Goal: Task Accomplishment & Management: Use online tool/utility

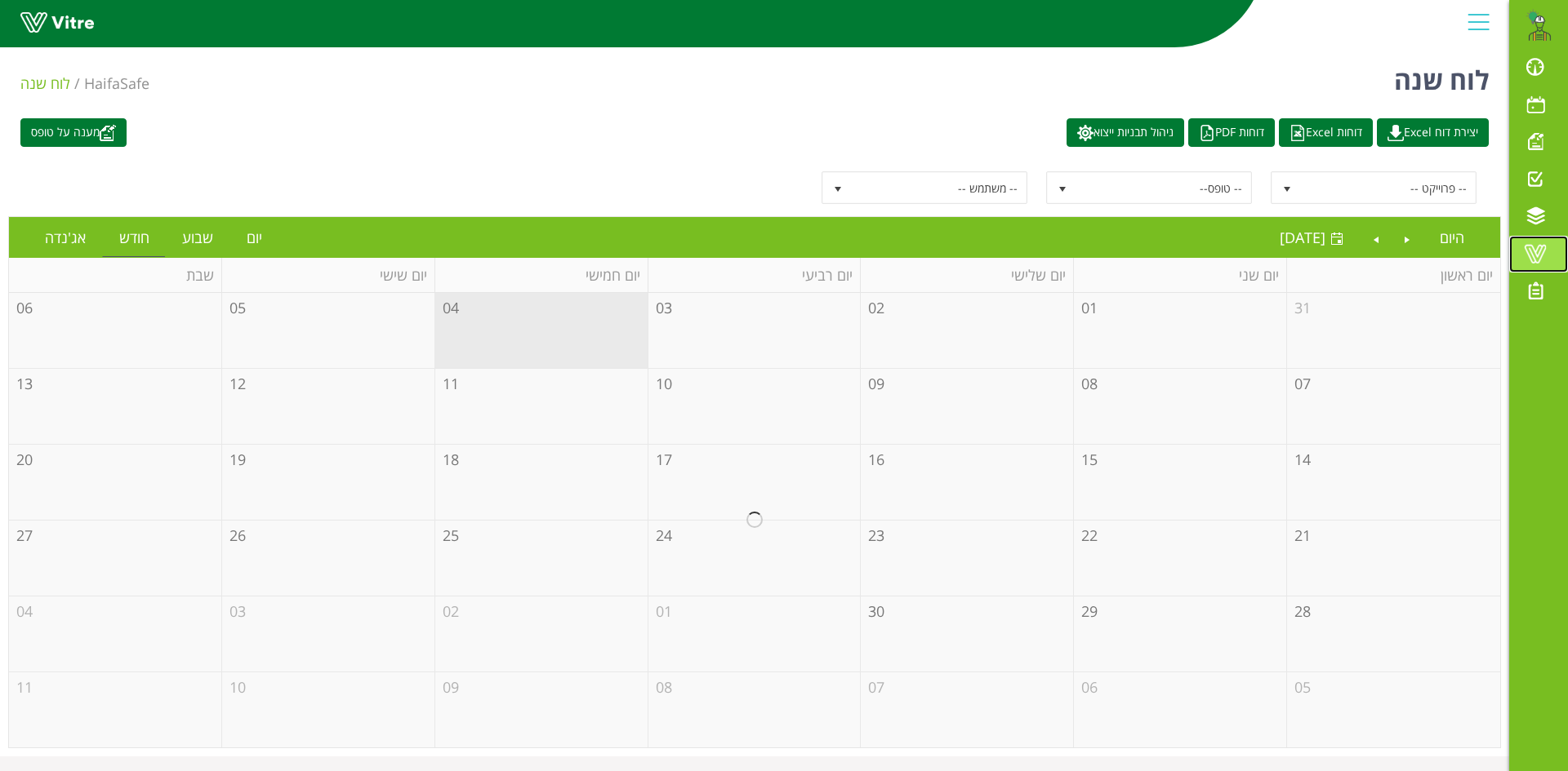
click at [1538, 254] on span at bounding box center [1536, 254] width 41 height 20
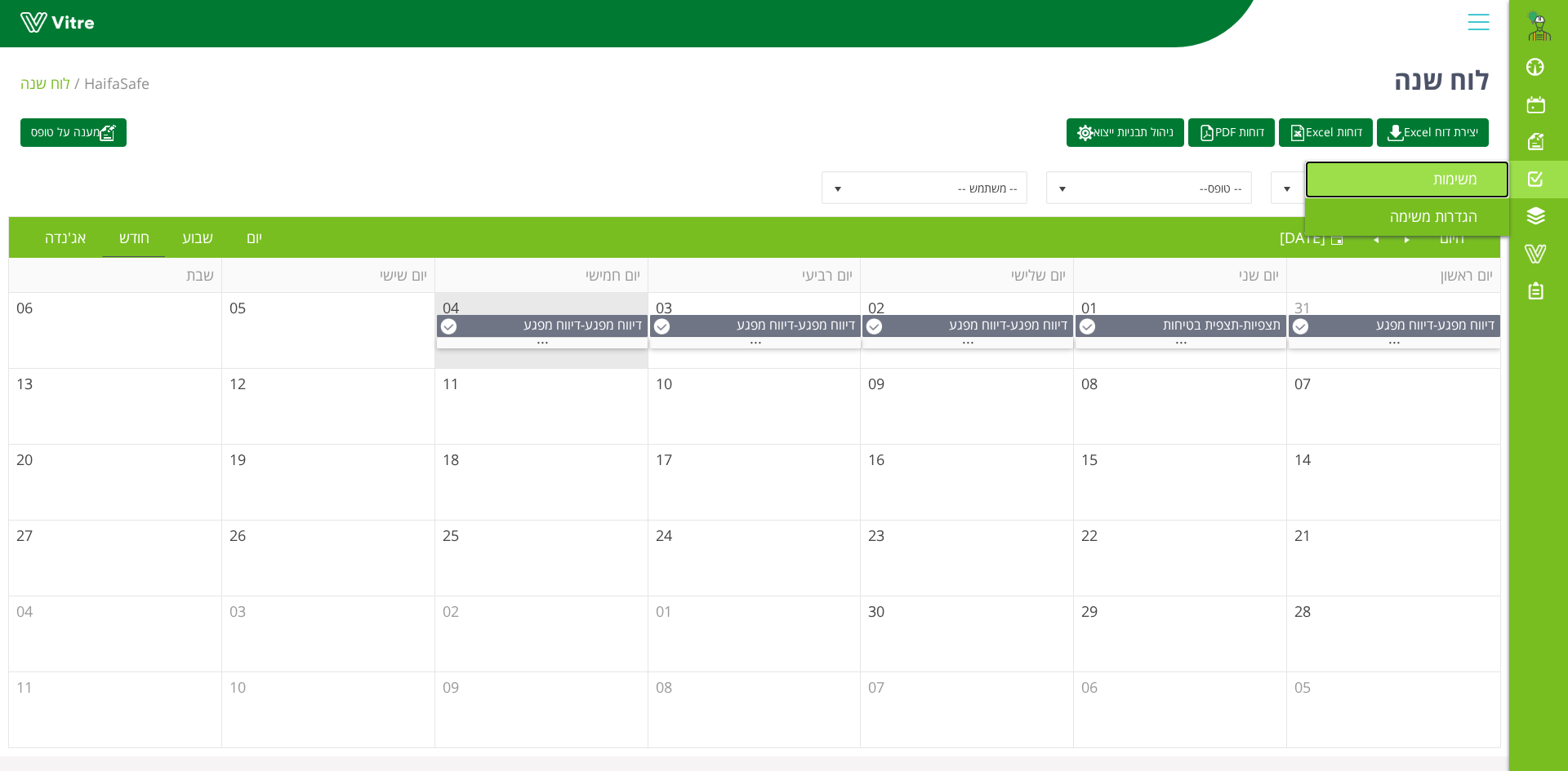
click at [1462, 178] on span "משימות" at bounding box center [1464, 178] width 64 height 20
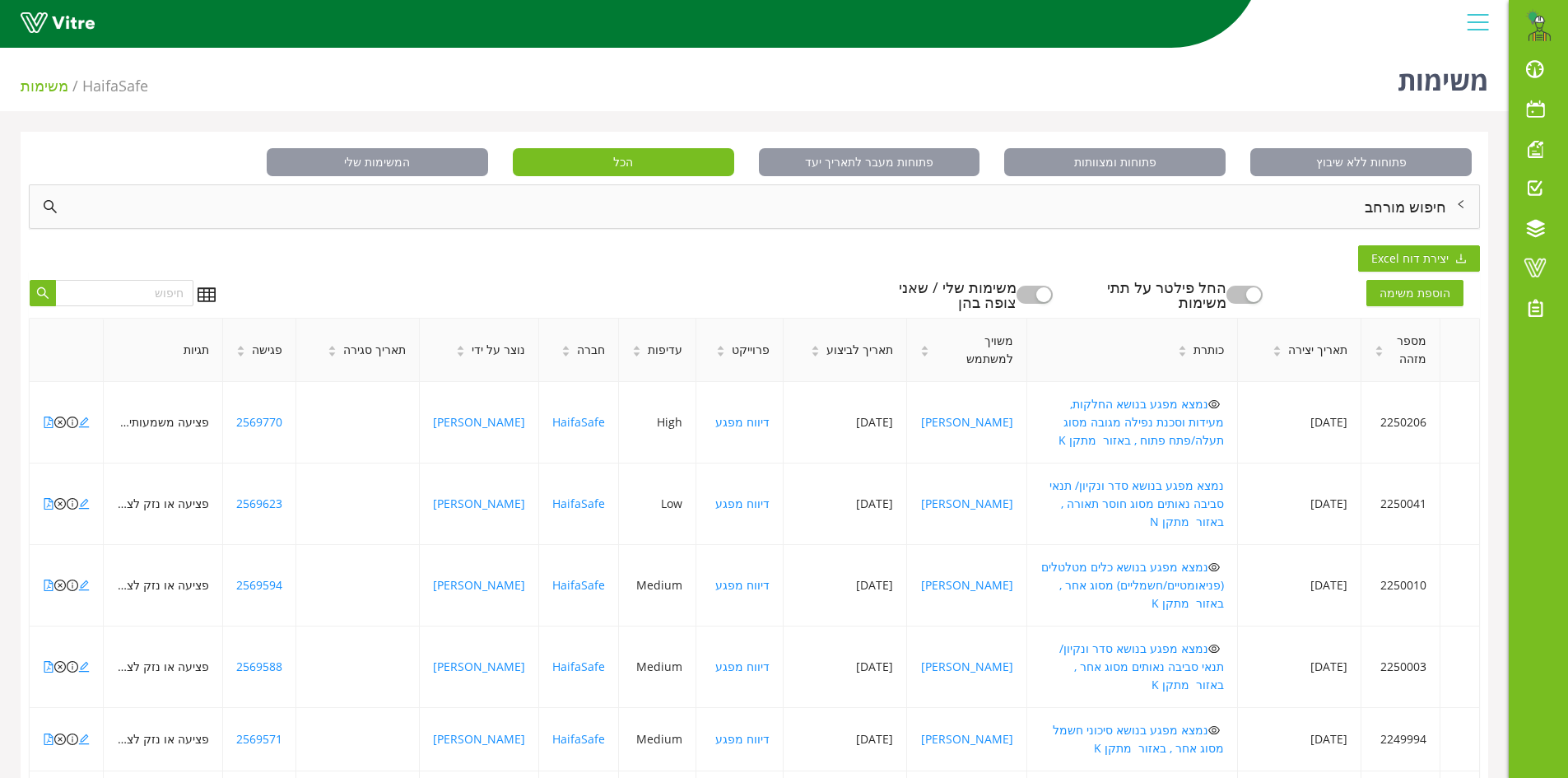
click at [1420, 215] on div "חיפוש מורחב" at bounding box center [754, 206] width 1449 height 43
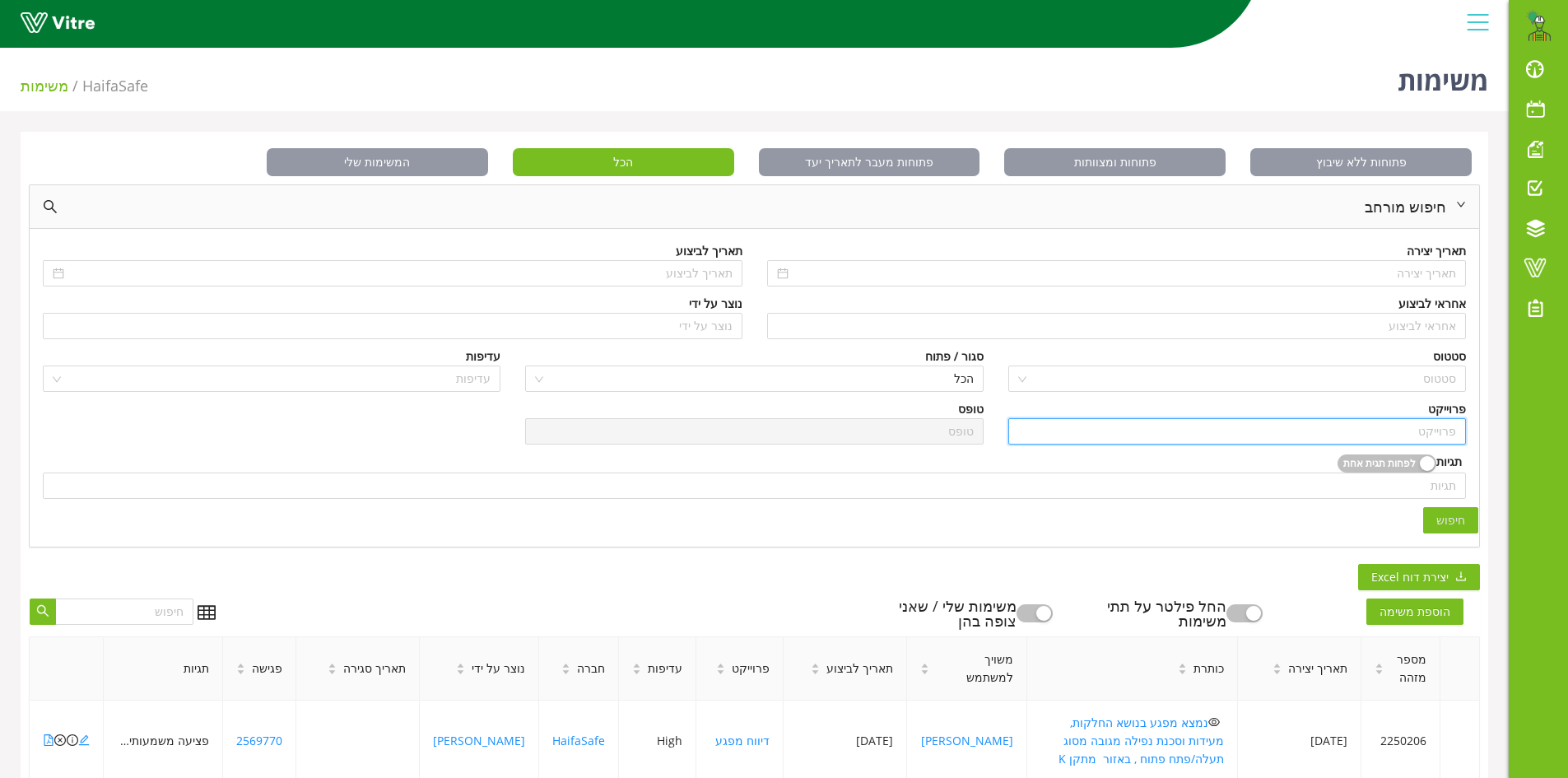
click at [1447, 433] on input "search" at bounding box center [1237, 431] width 438 height 25
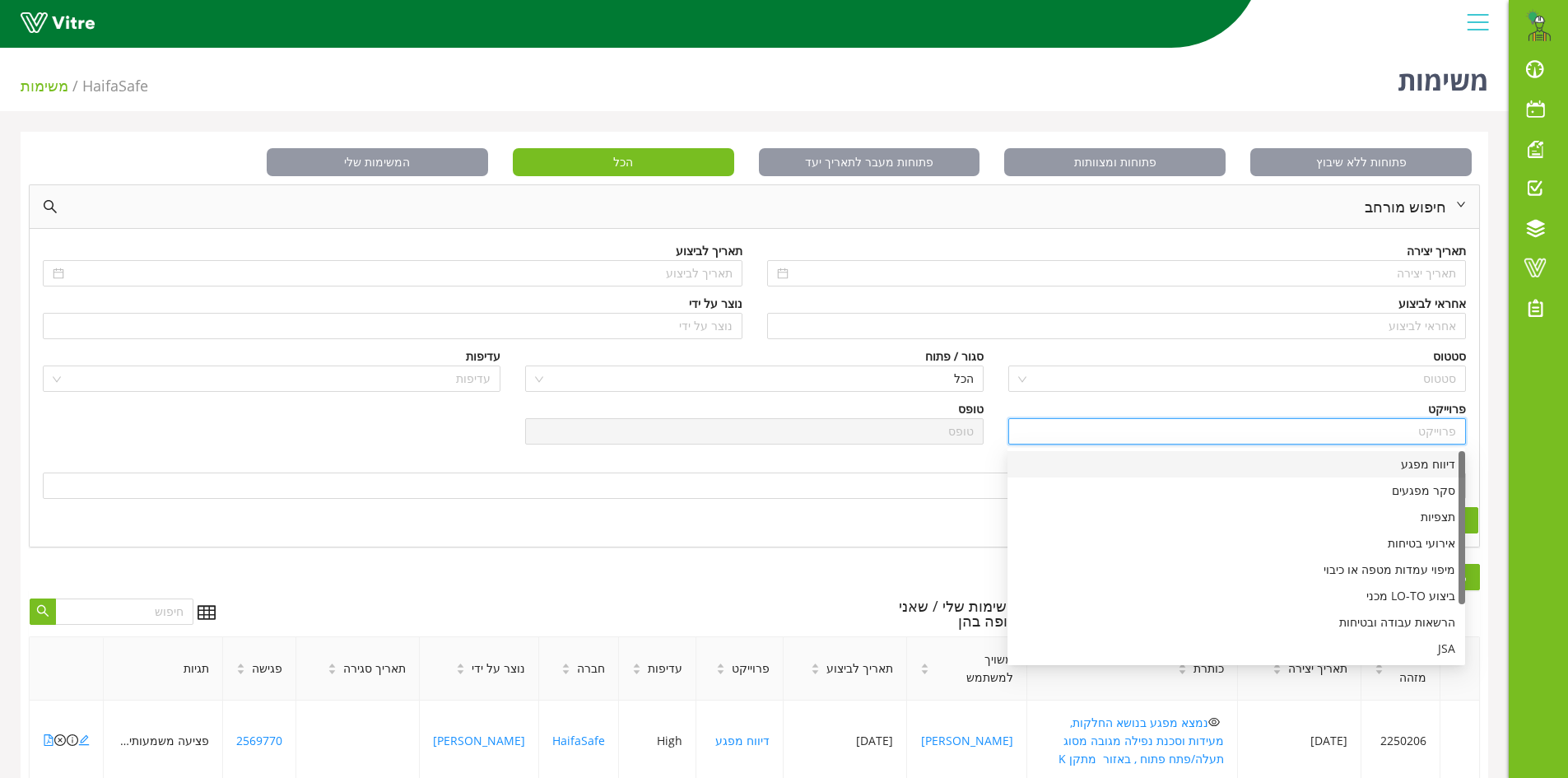
click at [1429, 462] on div "דיווח מפגע" at bounding box center [1236, 465] width 438 height 18
type input "דיווח מפגע"
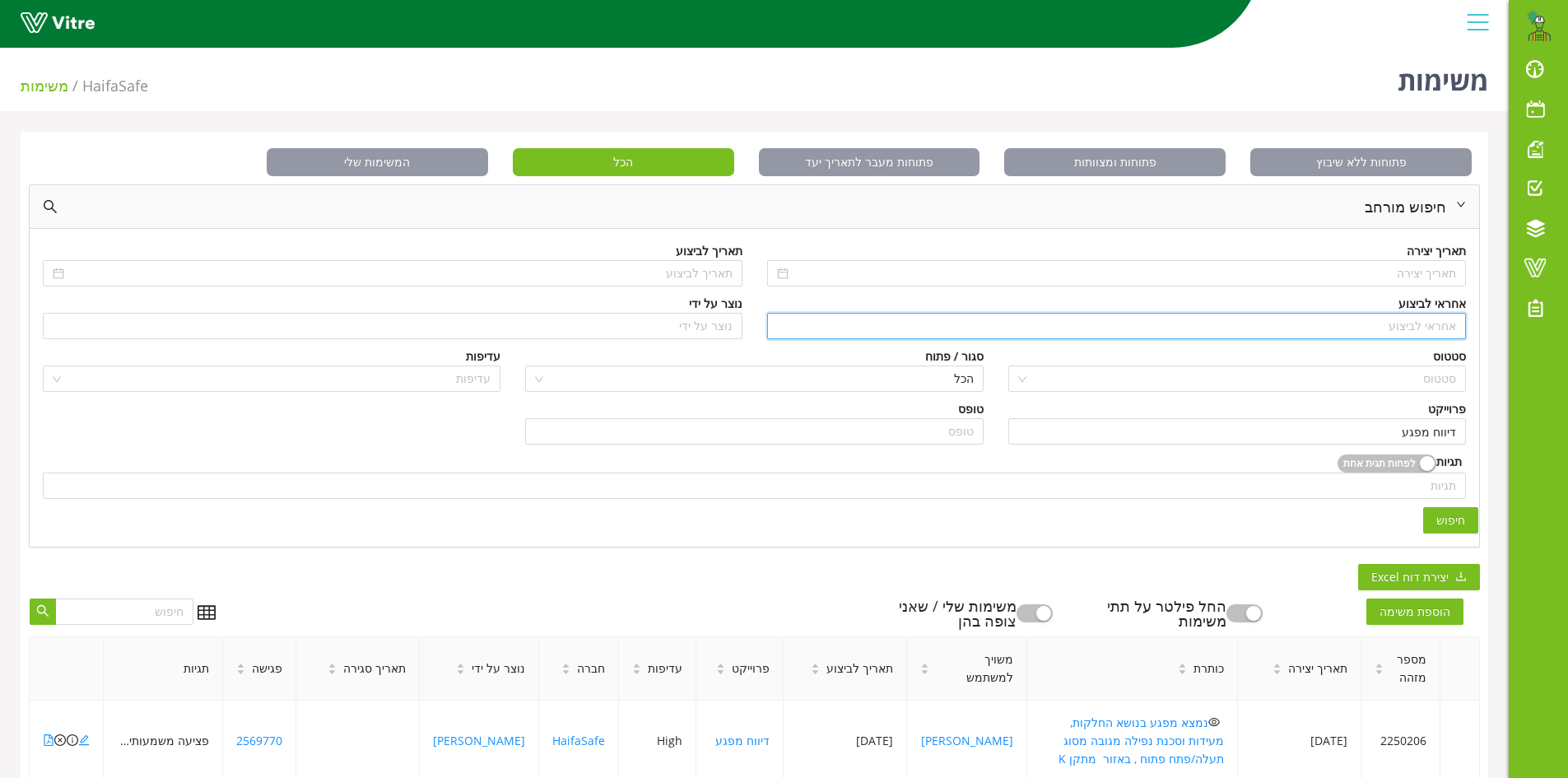
click at [1429, 327] on input "search" at bounding box center [1117, 325] width 680 height 25
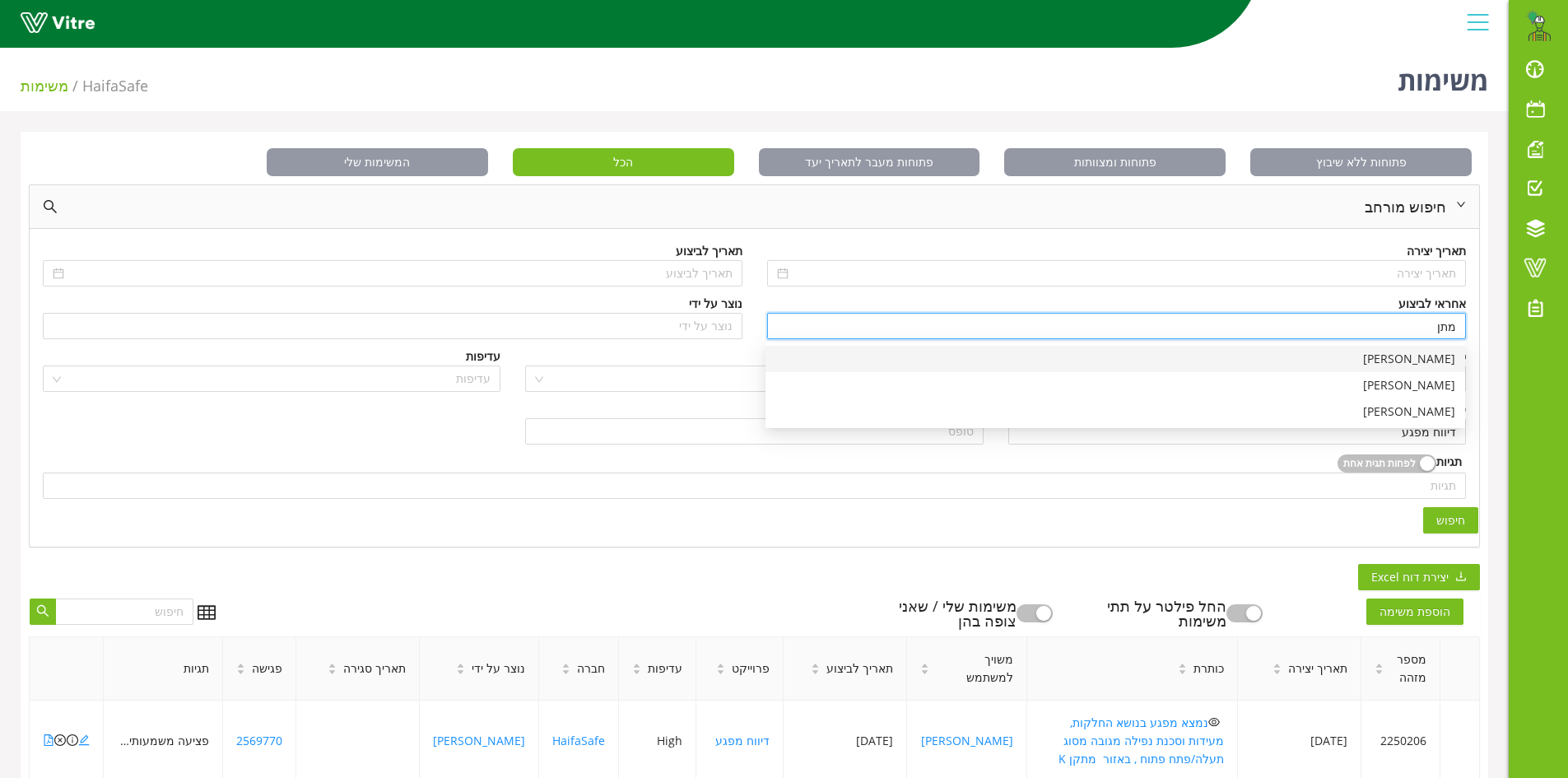
click at [1428, 357] on div "[PERSON_NAME]" at bounding box center [1115, 359] width 680 height 18
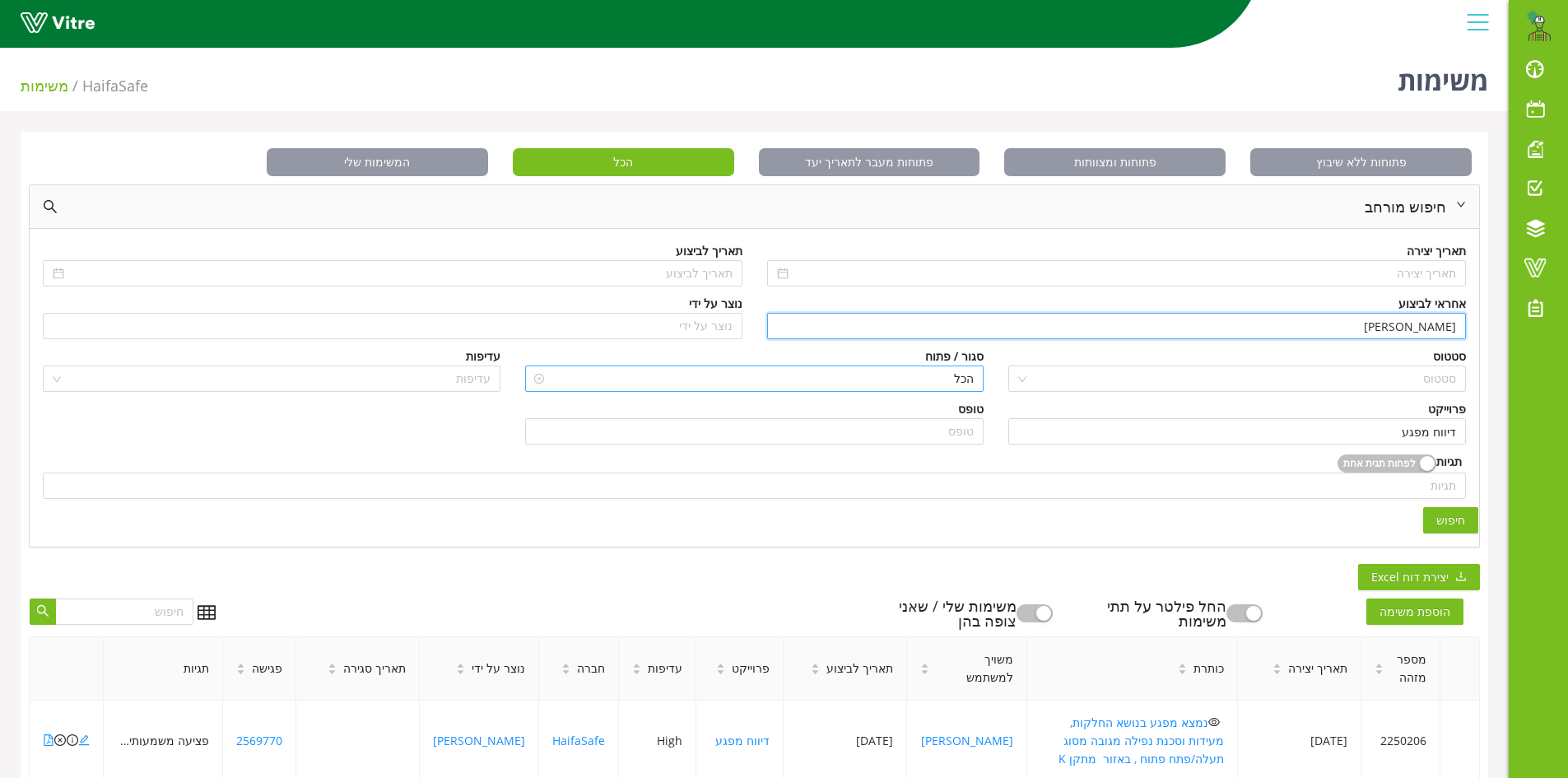
click at [935, 380] on span "הכל" at bounding box center [754, 379] width 438 height 25
type input "[PERSON_NAME]"
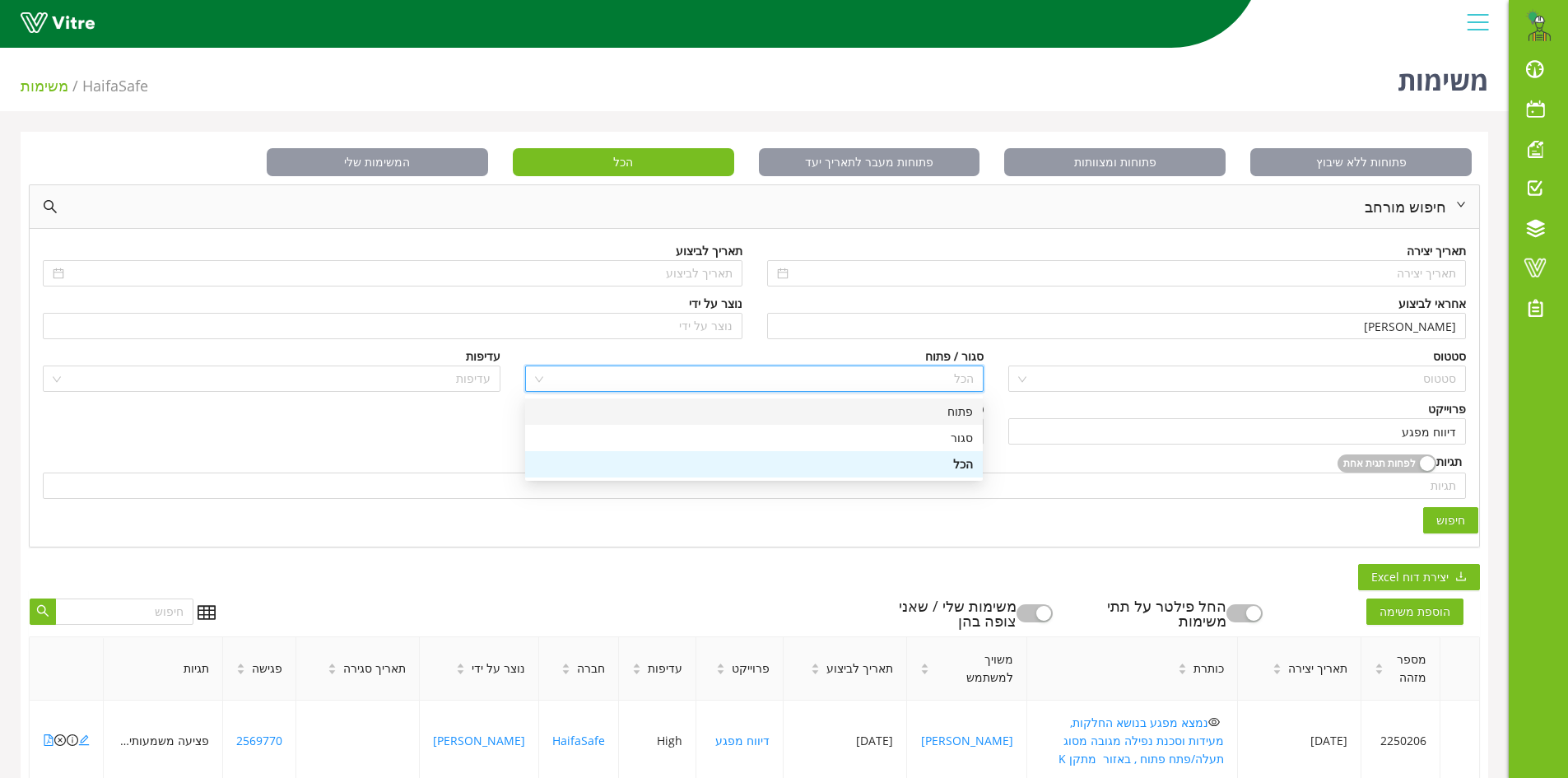
click at [951, 410] on div "פתוח" at bounding box center [754, 411] width 438 height 18
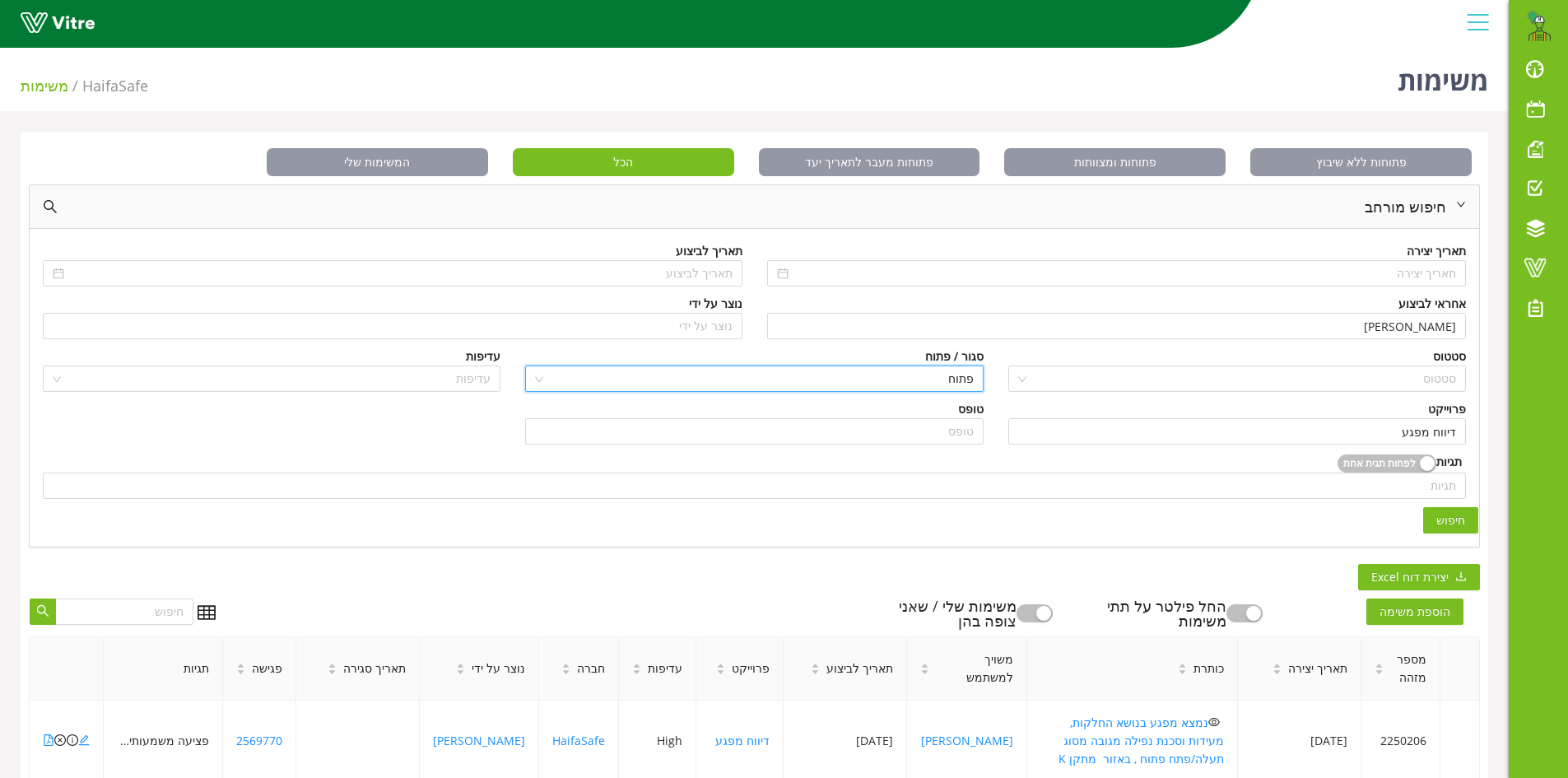
click at [1443, 523] on span "חיפוש" at bounding box center [1450, 520] width 29 height 18
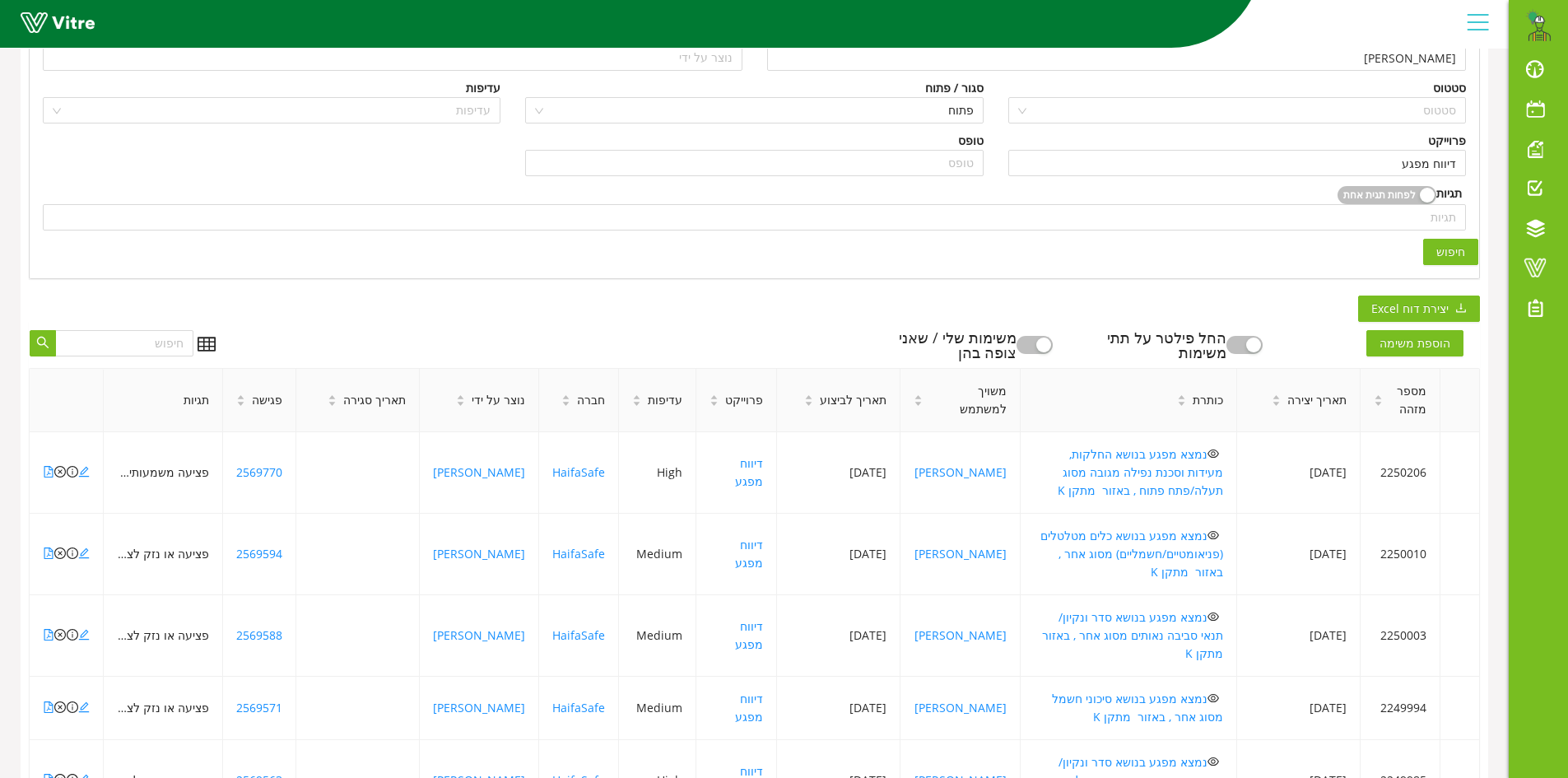
scroll to position [412, 0]
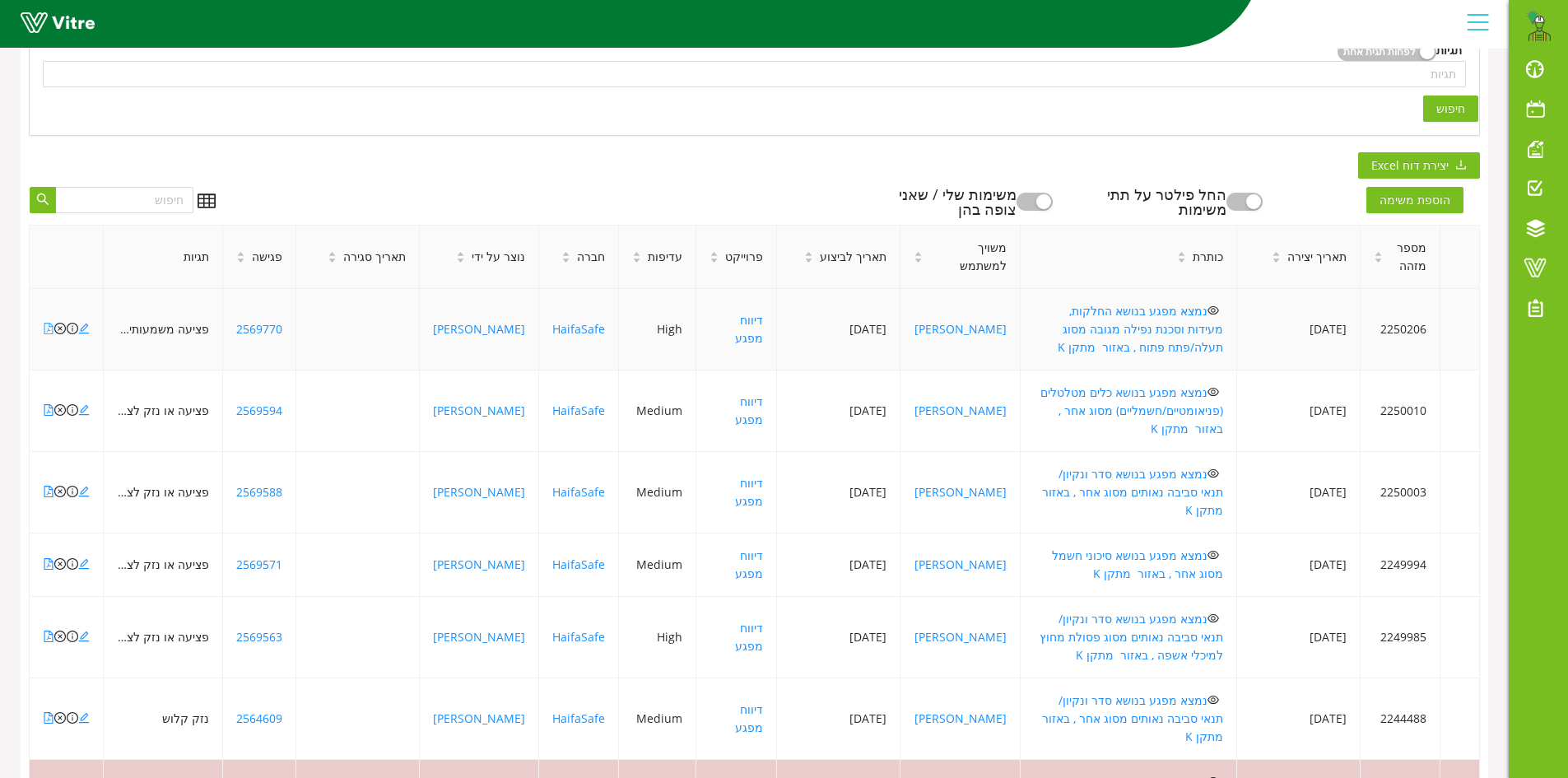
click at [46, 323] on icon "file-pdf" at bounding box center [48, 329] width 12 height 12
click at [46, 404] on icon "file-pdf" at bounding box center [48, 410] width 12 height 12
click at [46, 486] on icon "file-pdf" at bounding box center [48, 492] width 12 height 12
click at [47, 713] on icon "file-pdf" at bounding box center [48, 719] width 12 height 12
click at [47, 404] on icon "file-pdf" at bounding box center [48, 410] width 12 height 12
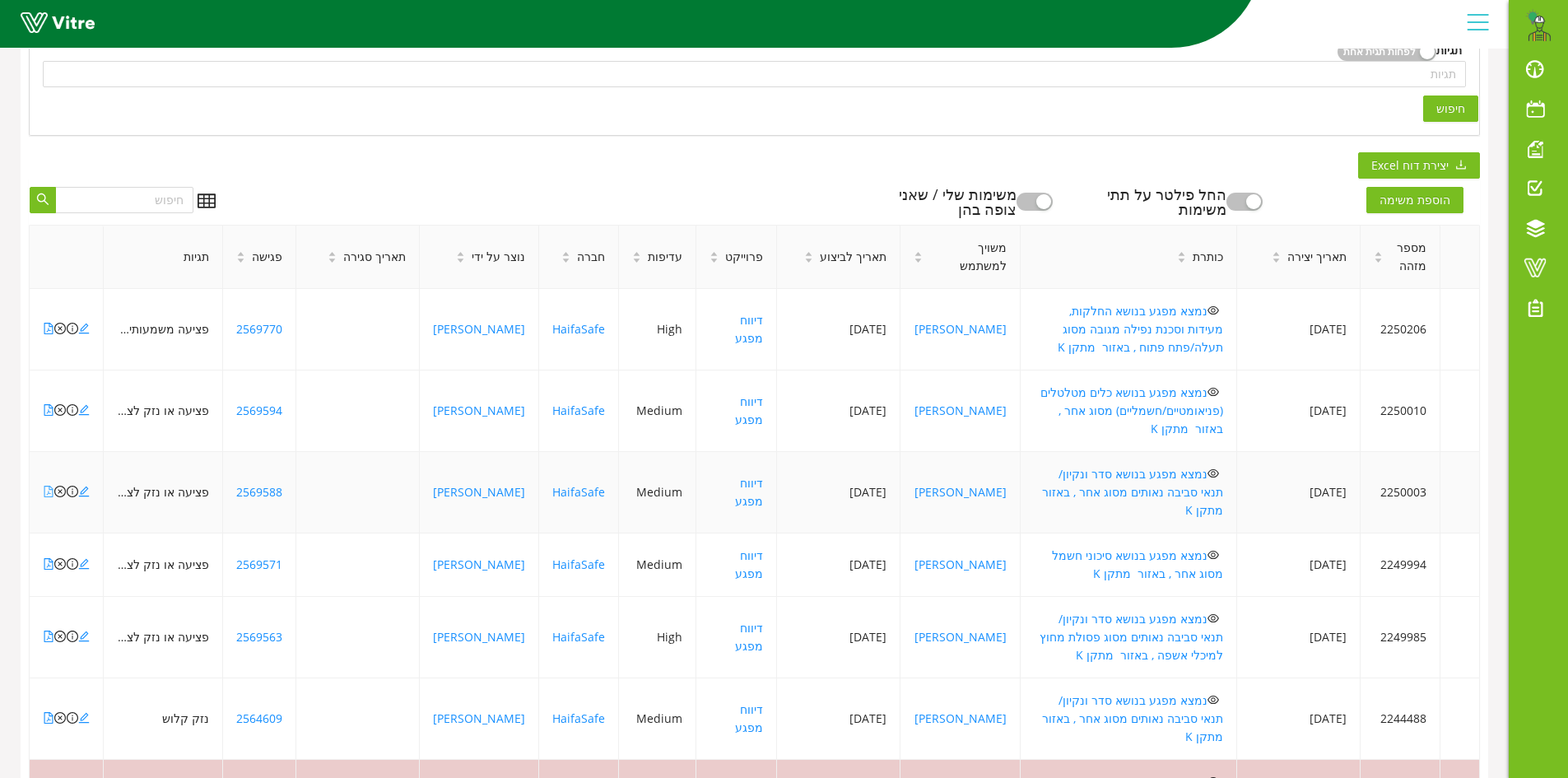
click at [46, 486] on icon "file-pdf" at bounding box center [48, 492] width 12 height 12
click at [46, 559] on icon "file-pdf" at bounding box center [48, 564] width 12 height 12
click at [46, 631] on icon "file-pdf" at bounding box center [48, 637] width 12 height 12
click at [57, 631] on icon "close-circle" at bounding box center [60, 637] width 12 height 12
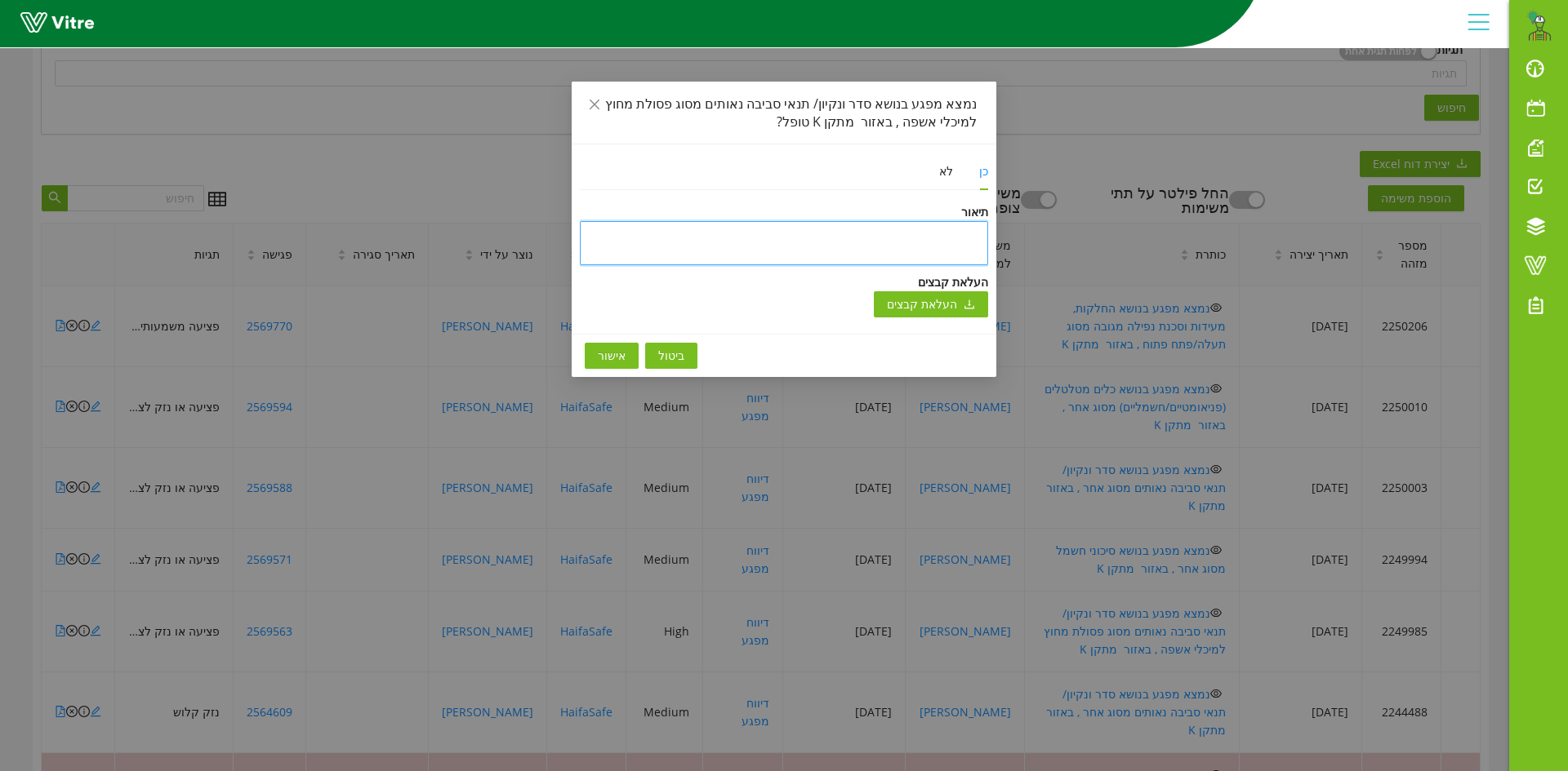
click at [878, 235] on textarea at bounding box center [784, 243] width 409 height 44
type textarea "y"
type textarea "yu"
type textarea "yup"
type textarea "yupk"
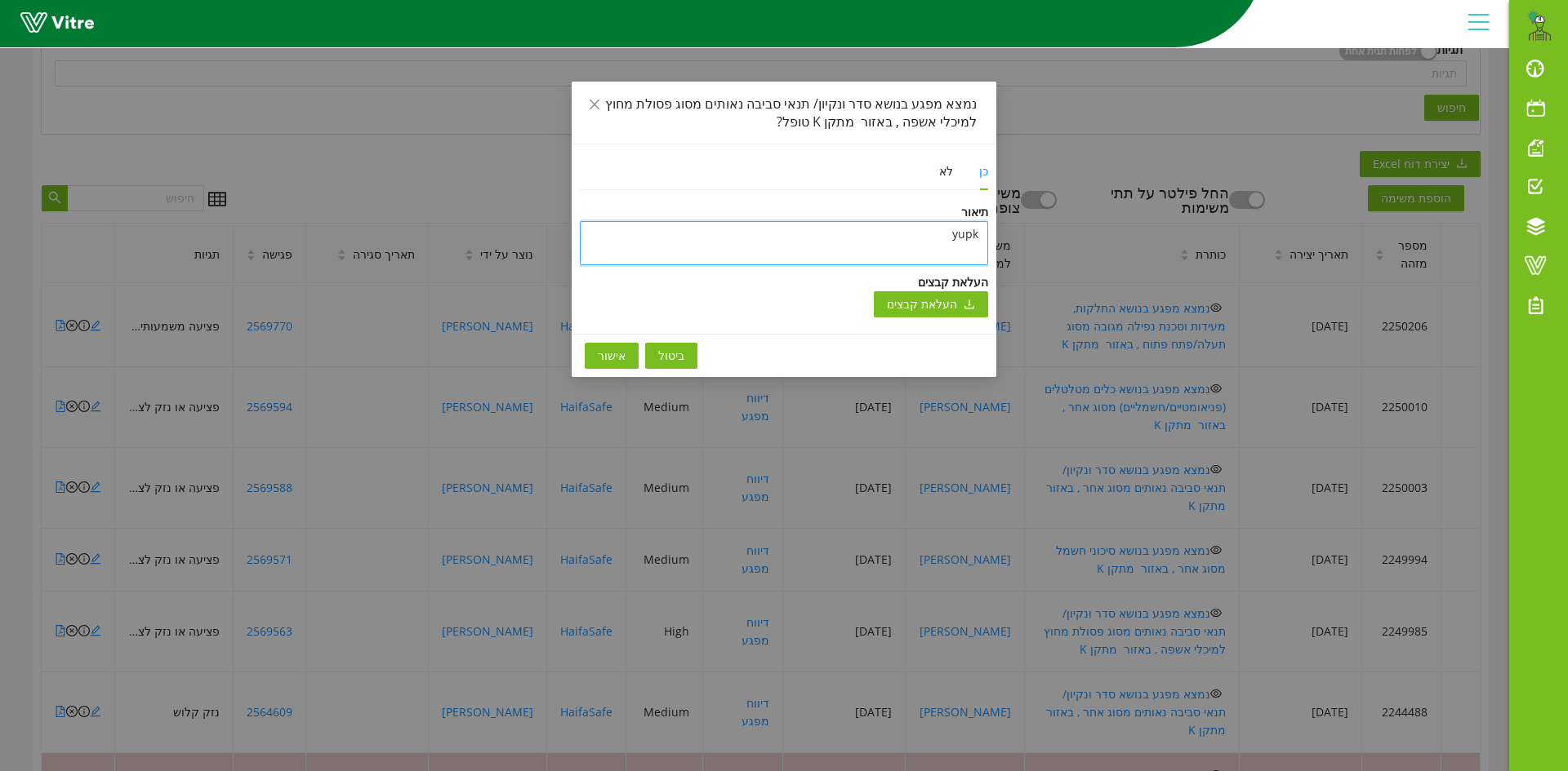
type textarea "yup"
type textarea "yu"
type textarea "y"
type textarea "ט"
type textarea "טו"
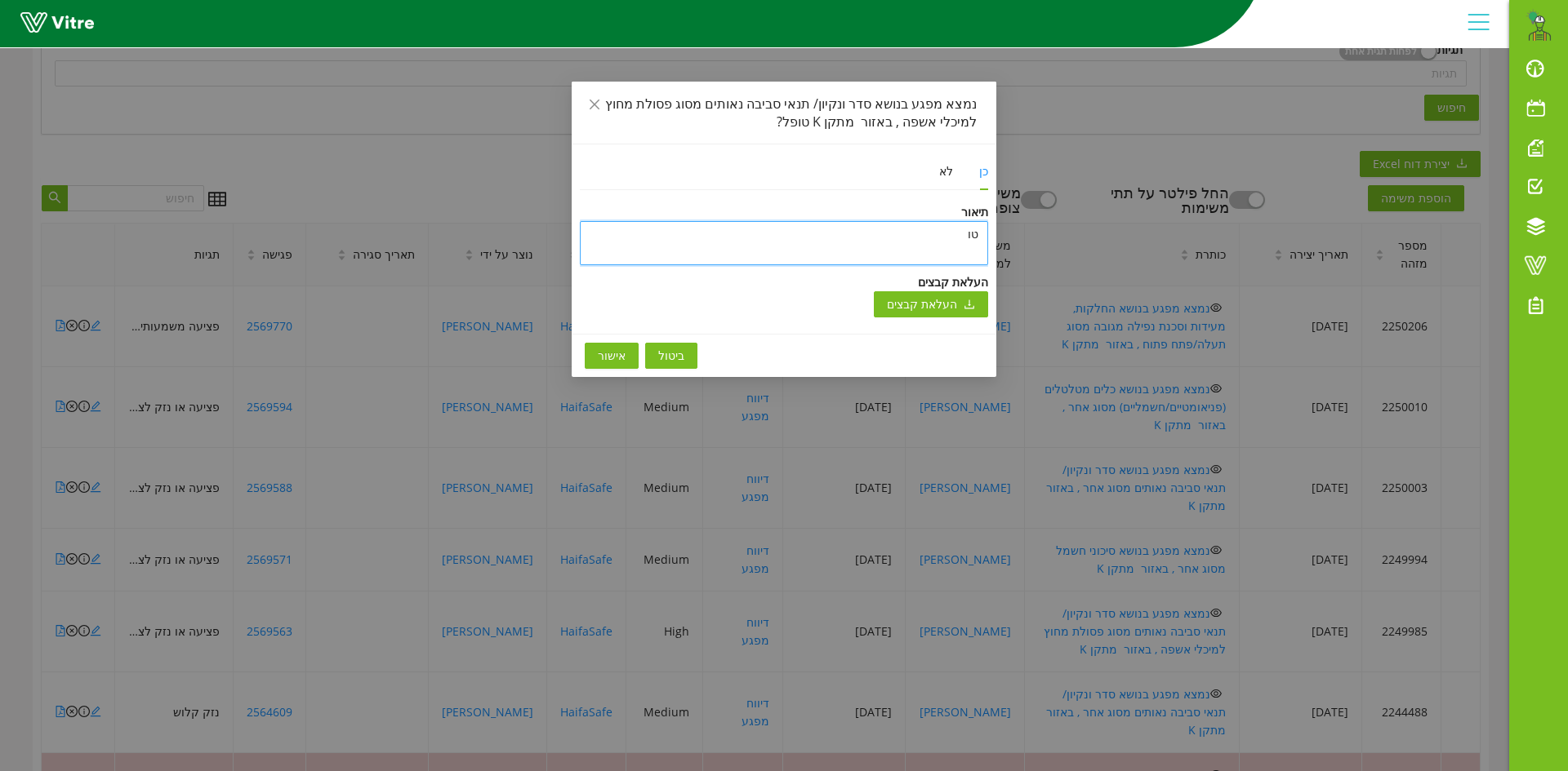
type textarea "טופ"
type textarea "טופל"
type textarea "טופל ו"
type textarea "טופל ונ"
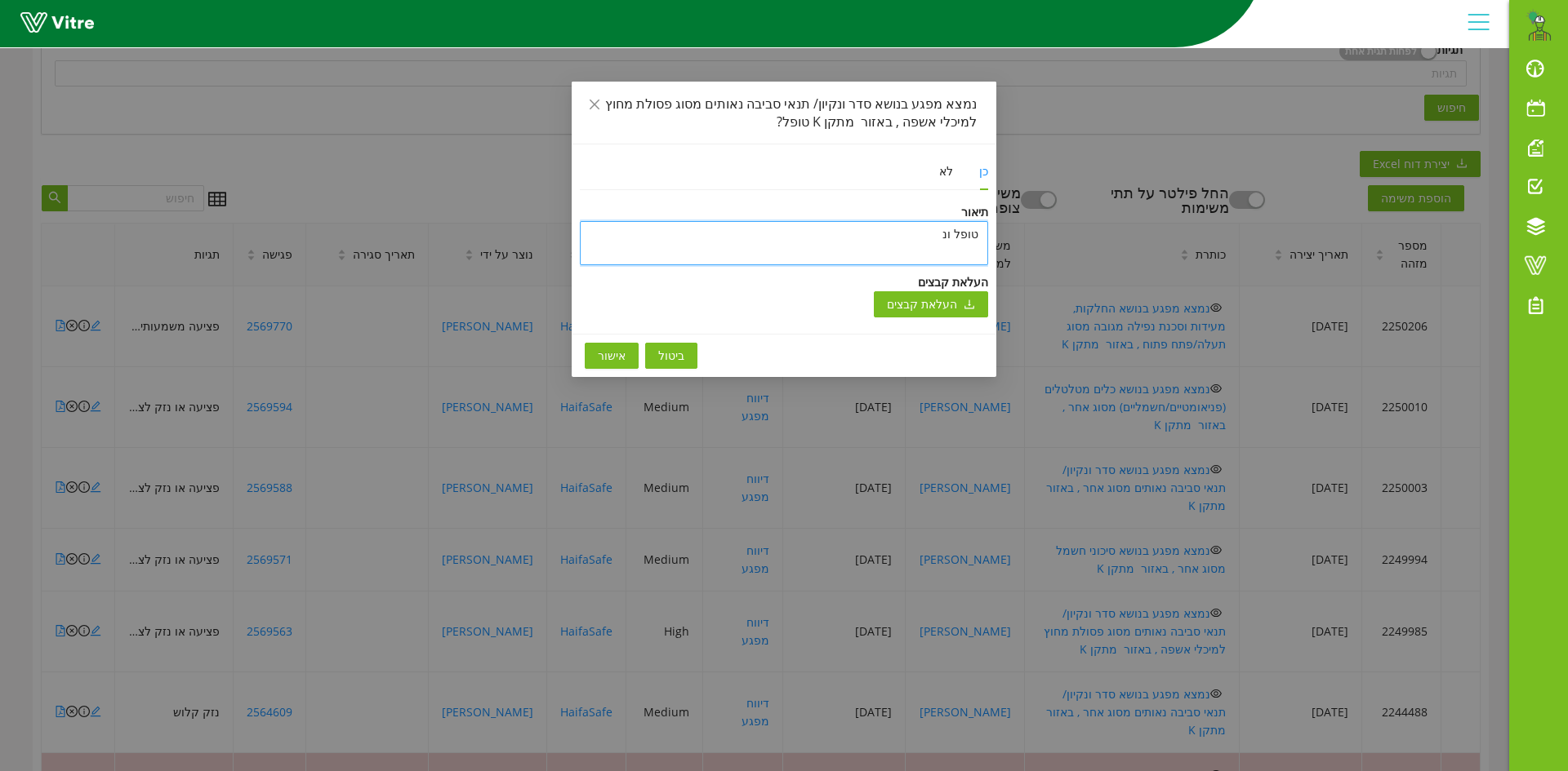
type textarea "טופל וני"
type textarea "טופל וניס"
type textarea "טופל וניסג"
type textarea "טופל וניסגר"
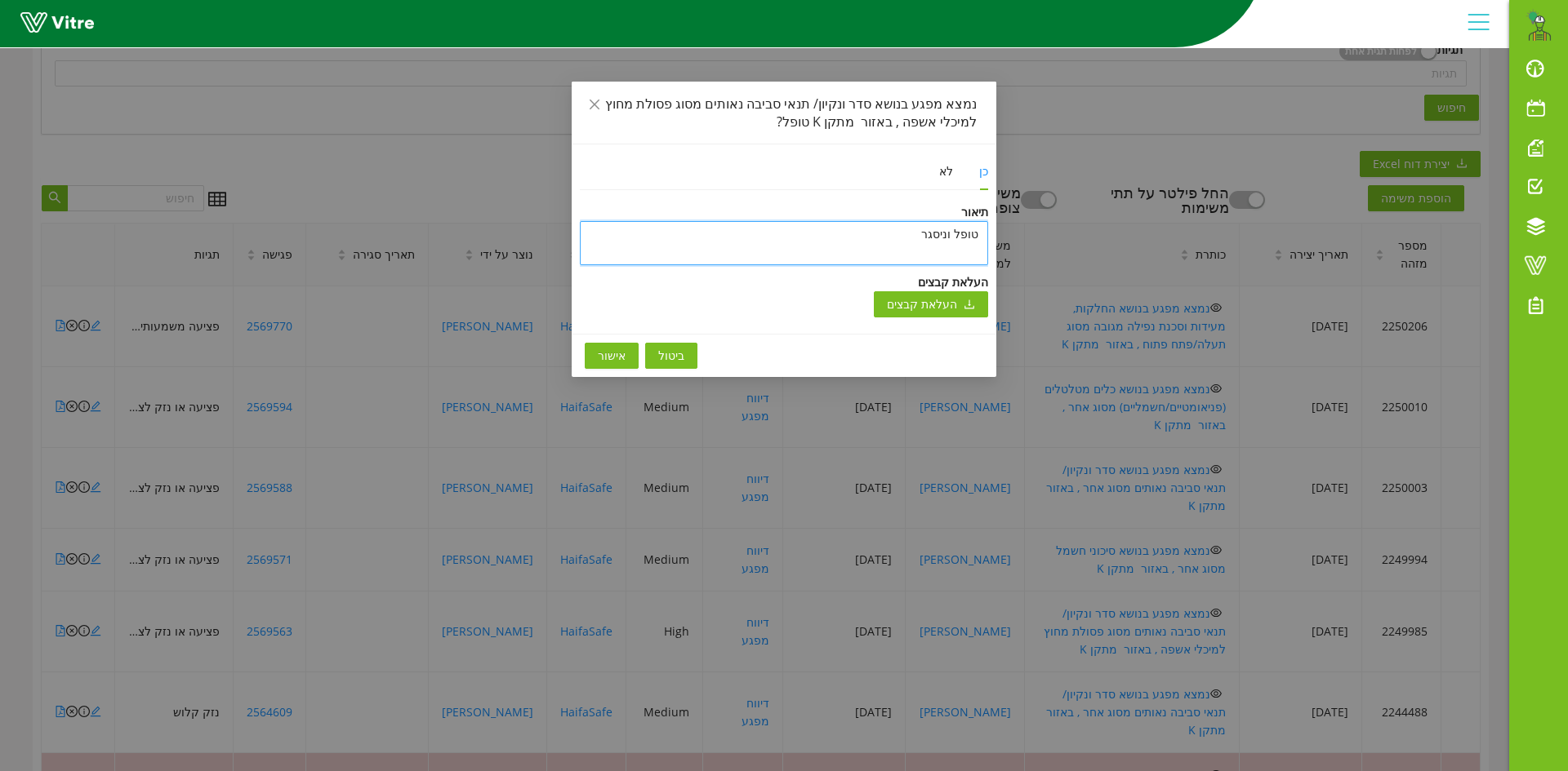
type textarea "טופל וניסגר ב"
type textarea "טופל וניסגר בת"
type textarea "טופל וניסגר בתו"
type textarea "טופל וניסגר בתוכ"
type textarea "טופל וניסגר בתוכנ"
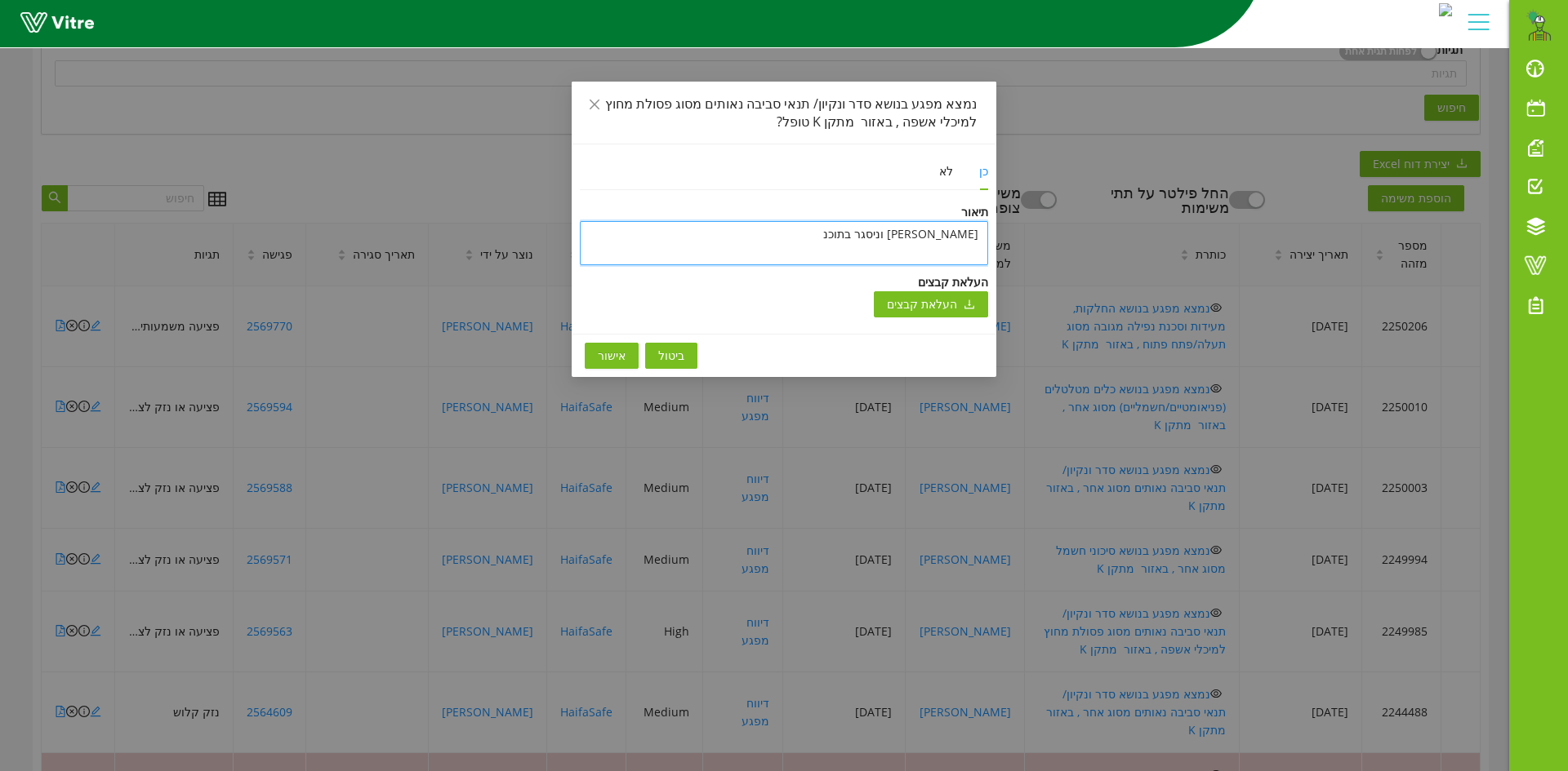
type textarea "טופל וניסגר בתוכנה"
click at [614, 351] on span "אישור" at bounding box center [612, 356] width 27 height 18
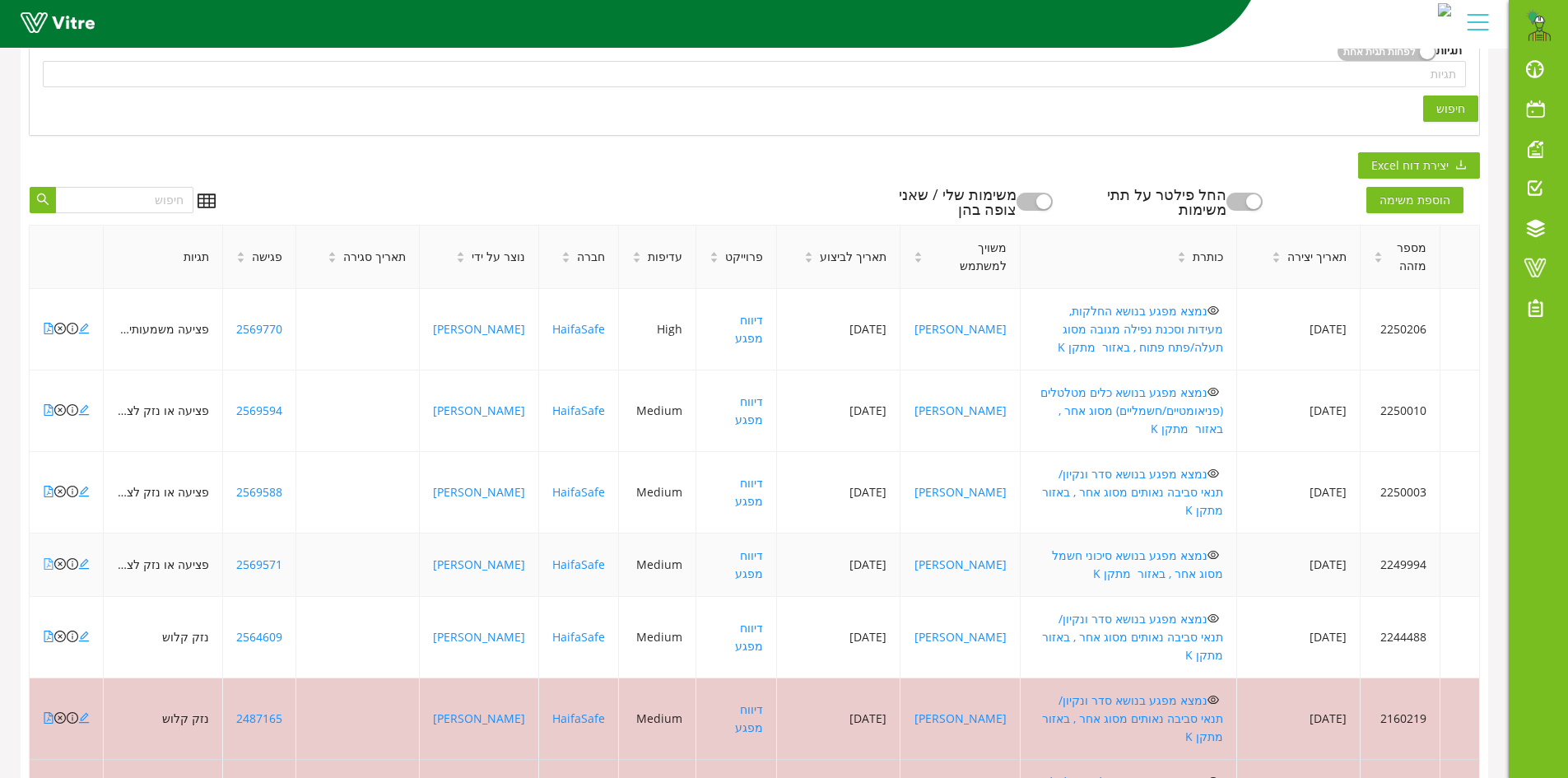
click at [48, 559] on icon "file-pdf" at bounding box center [48, 564] width 9 height 12
click at [58, 559] on icon "close-circle" at bounding box center [60, 564] width 12 height 12
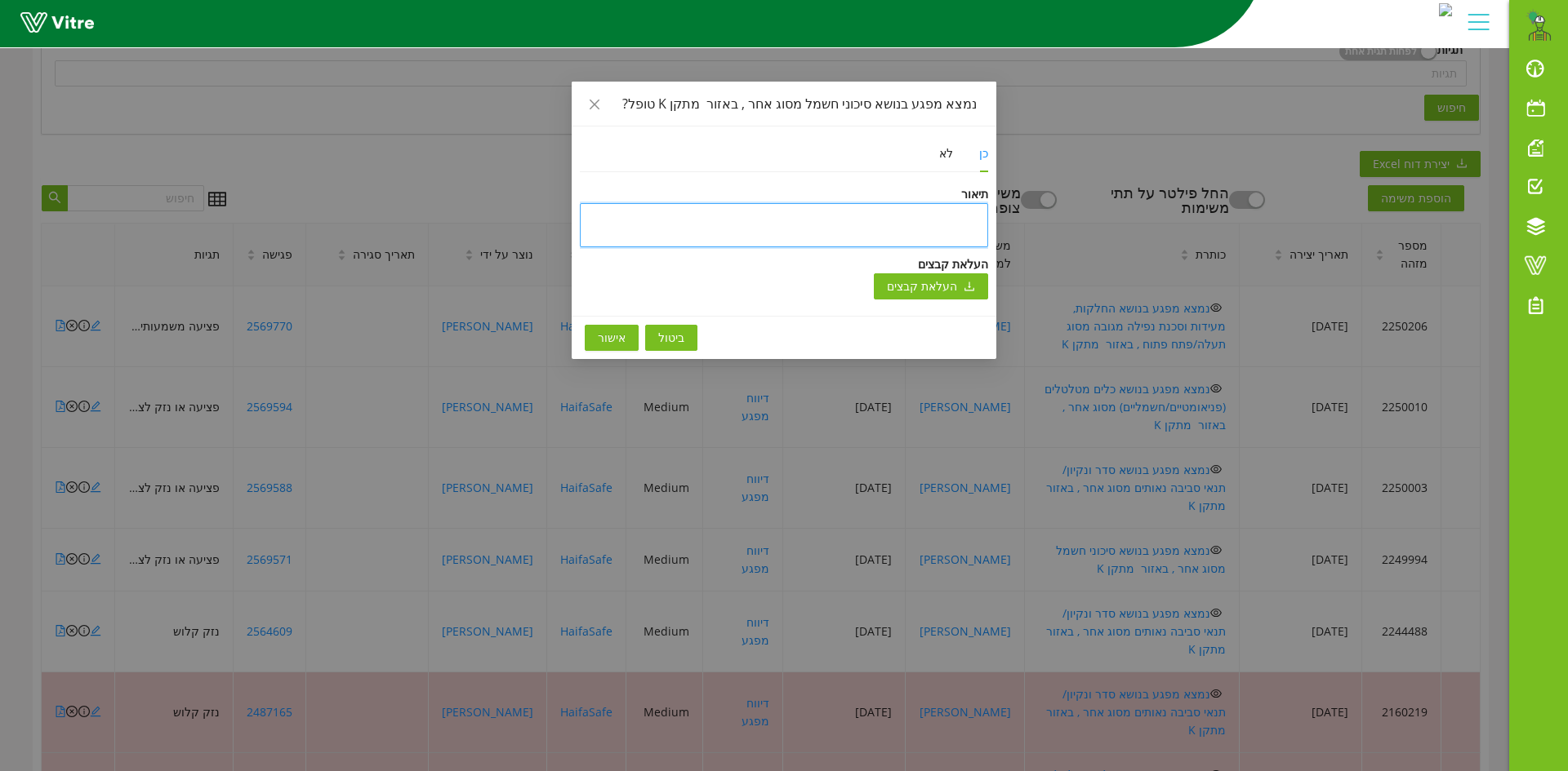
click at [815, 217] on textarea at bounding box center [784, 224] width 409 height 44
type textarea "ט"
type textarea "טו"
type textarea "טופ"
type textarea "טופל"
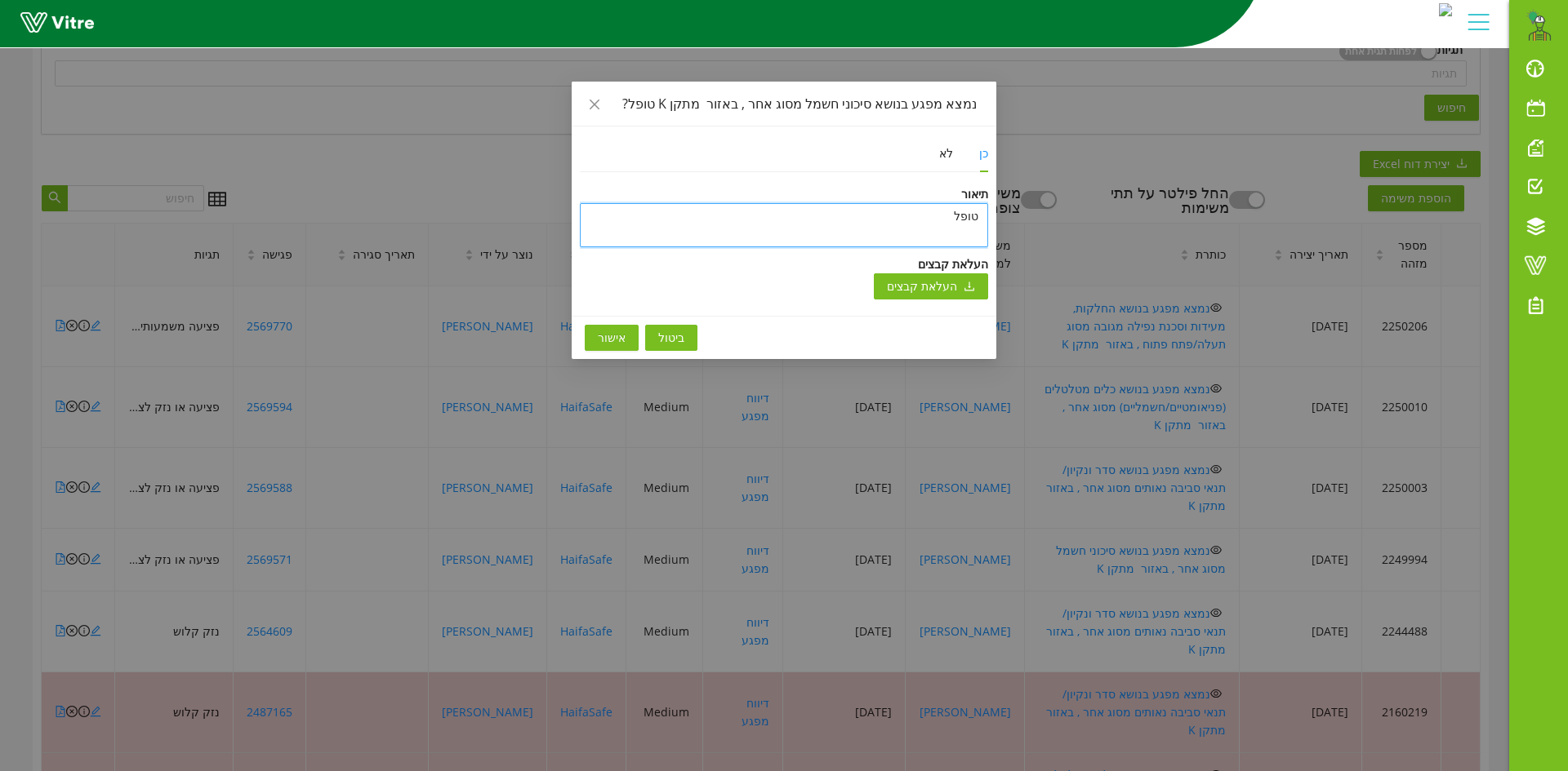
type textarea "טופל"
type textarea "טופל ו"
type textarea "טופל ונ"
type textarea "טופל וני"
type textarea "טופל וניס"
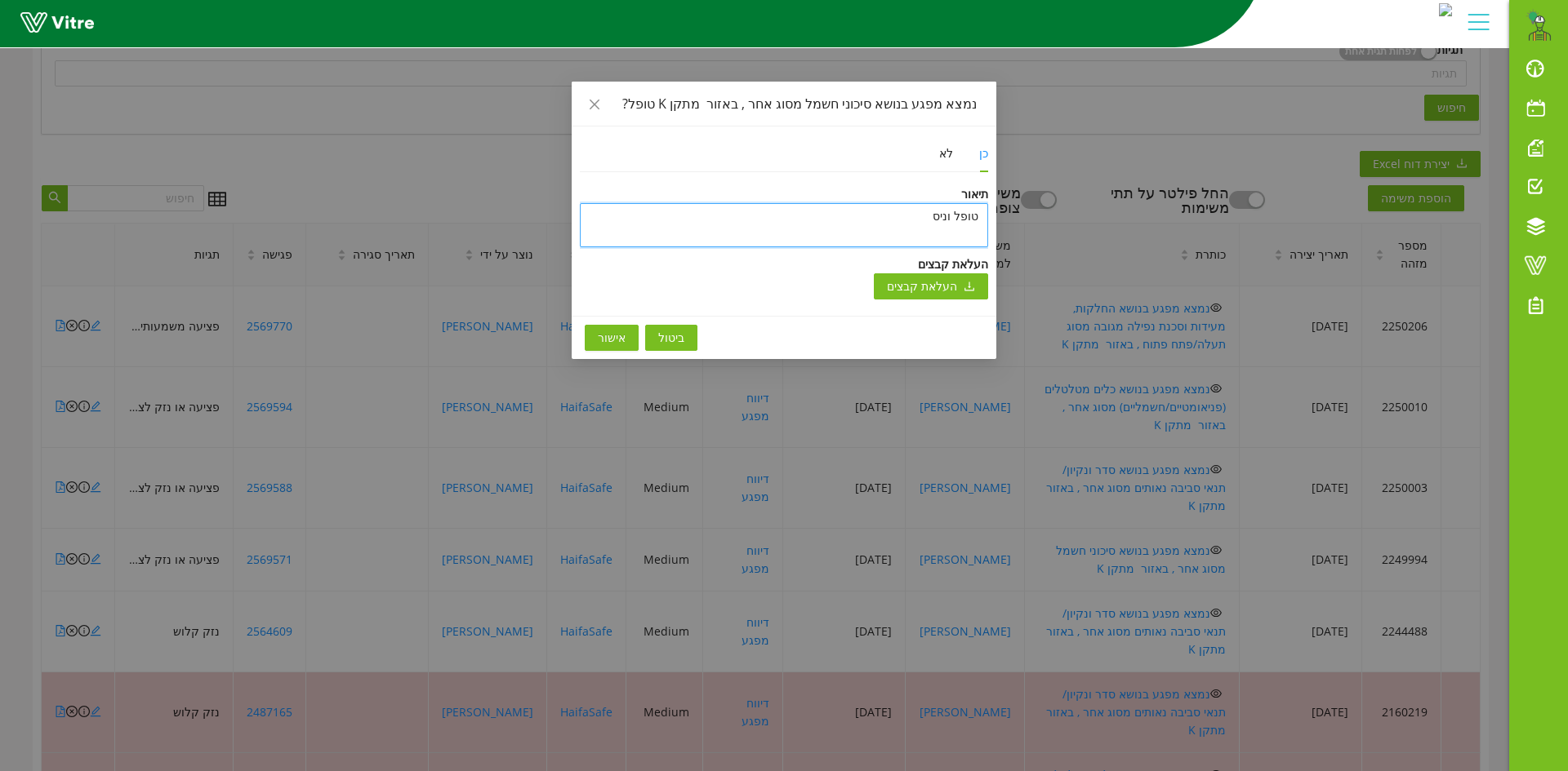
type textarea "טופל וניסג"
type textarea "טופל וניסגר"
type textarea "טופל וניסגר ב"
type textarea "טופל וניסגר בת"
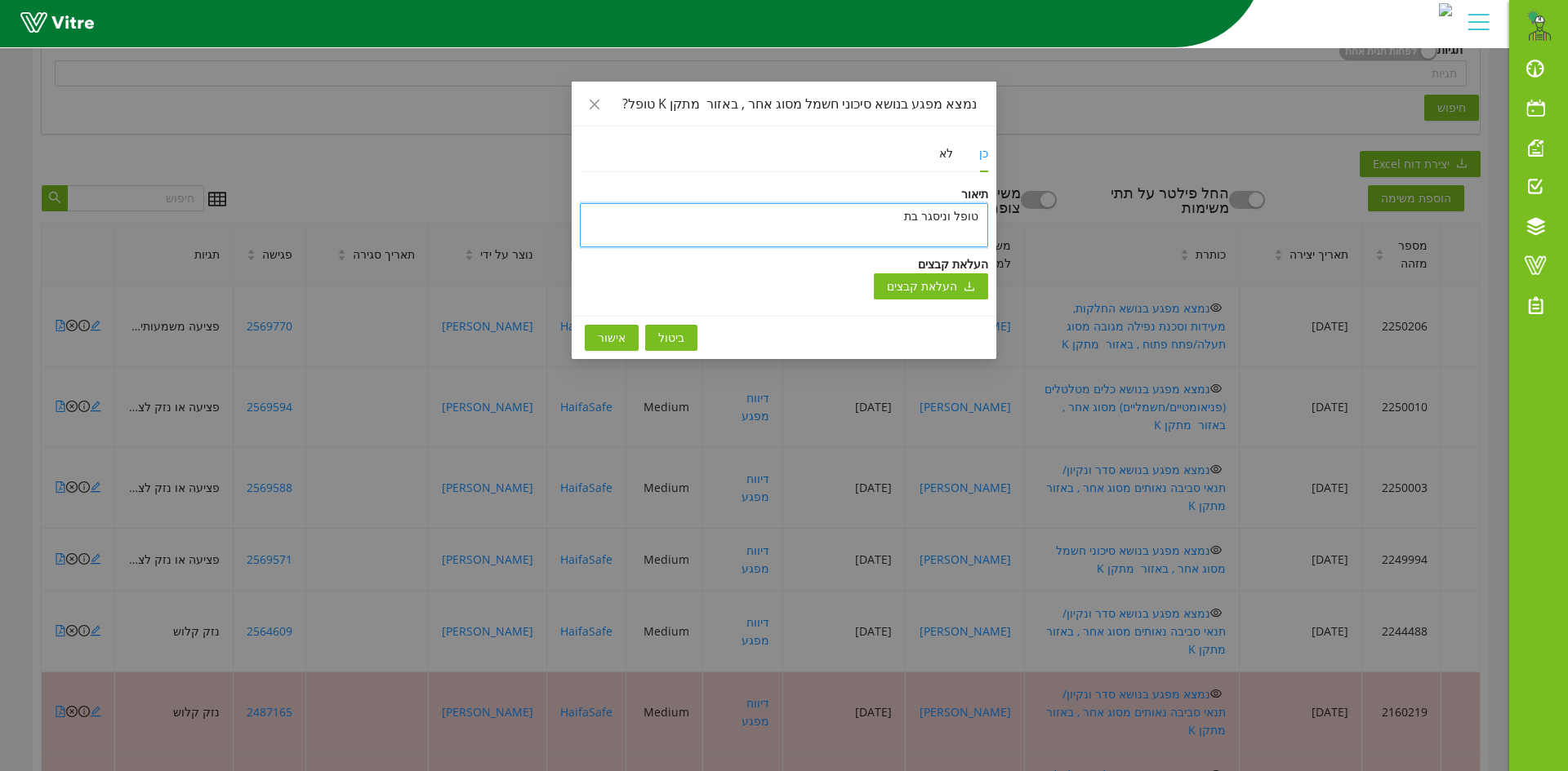
type textarea "טופל וניסגר בתו"
type textarea "טופל וניסגר בתוכ"
type textarea "טופל וניסגר בתוכנ"
type textarea "טופל וניסגר בתוכנה"
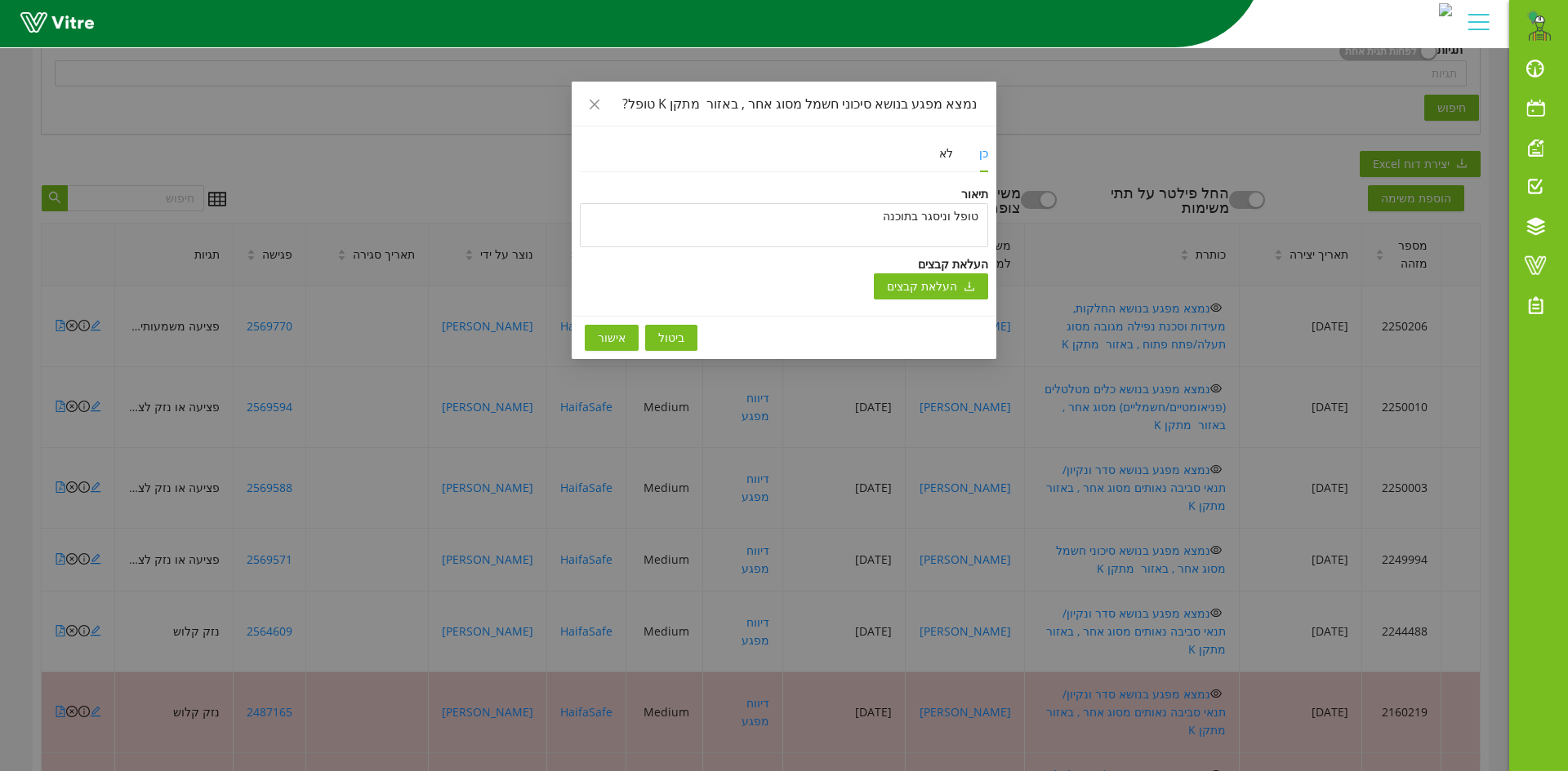
click at [606, 332] on span "אישור" at bounding box center [612, 338] width 27 height 18
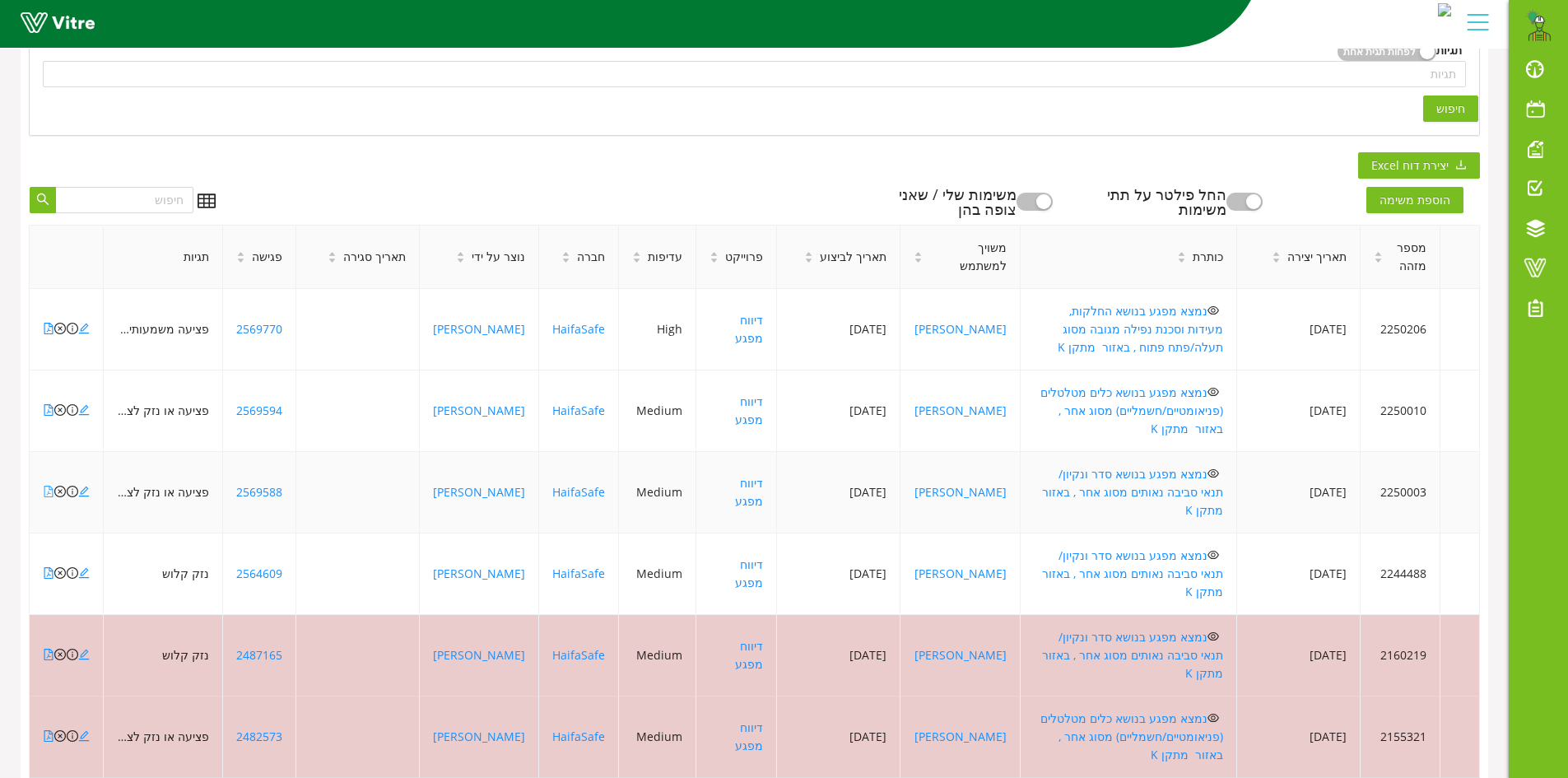
click at [46, 486] on icon "file-pdf" at bounding box center [48, 492] width 12 height 12
click at [47, 567] on icon "file-pdf" at bounding box center [48, 573] width 12 height 12
